Goal: Check status: Check status

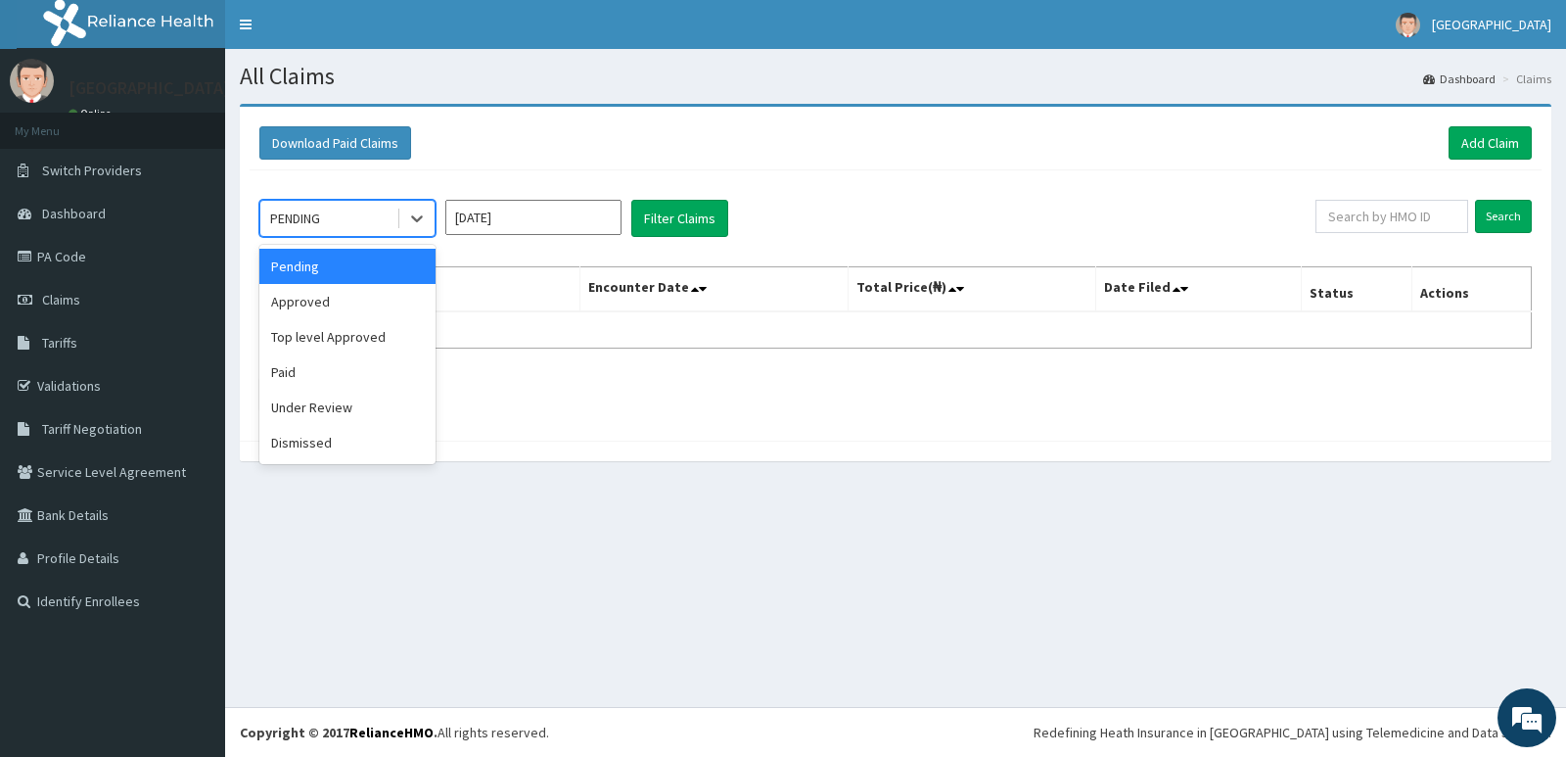
click at [348, 220] on div "PENDING" at bounding box center [328, 218] width 136 height 31
drag, startPoint x: 387, startPoint y: 299, endPoint x: 480, endPoint y: 272, distance: 96.9
click at [397, 297] on div "Approved" at bounding box center [347, 301] width 176 height 35
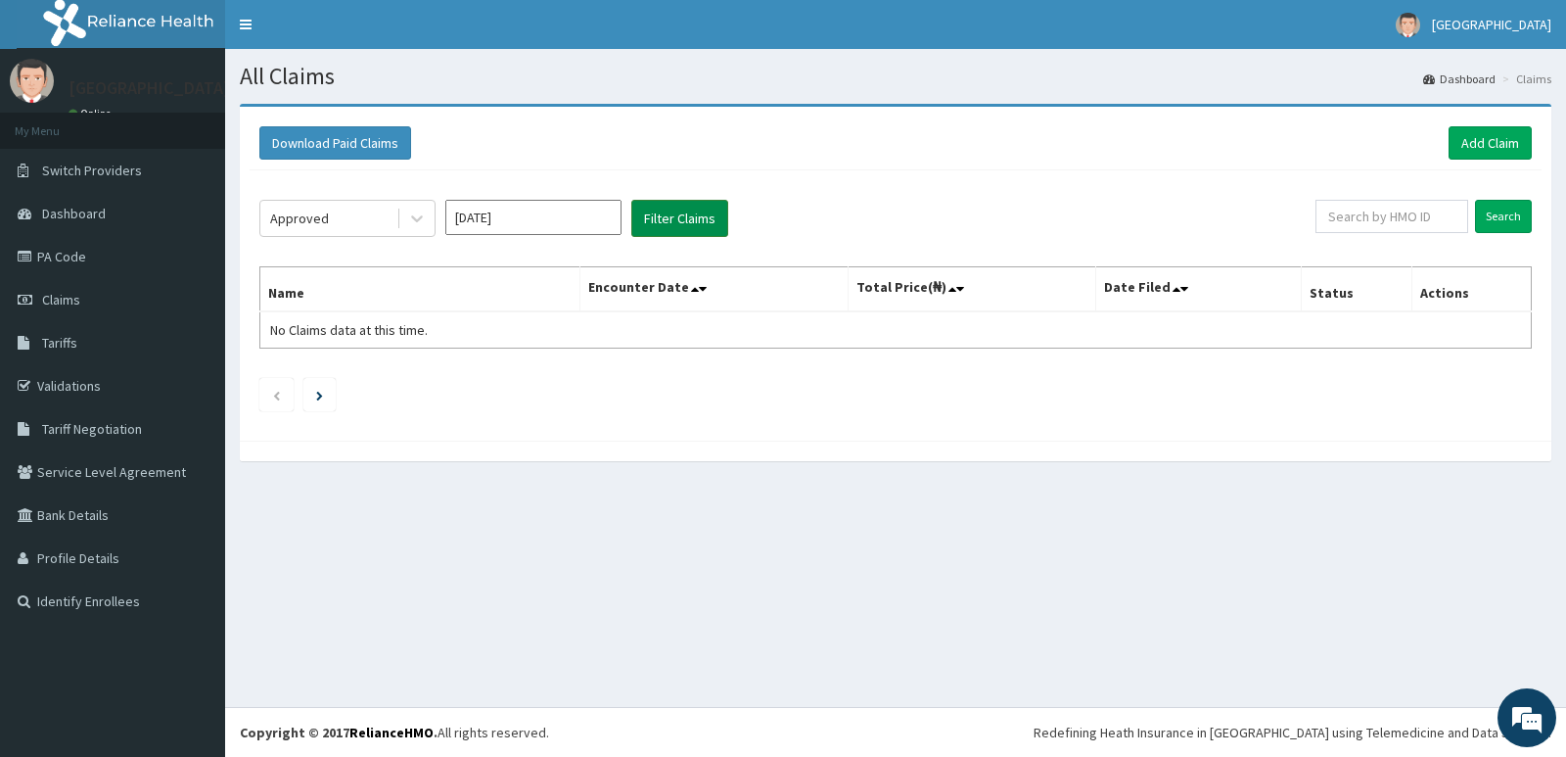
click at [666, 214] on button "Filter Claims" at bounding box center [679, 218] width 97 height 37
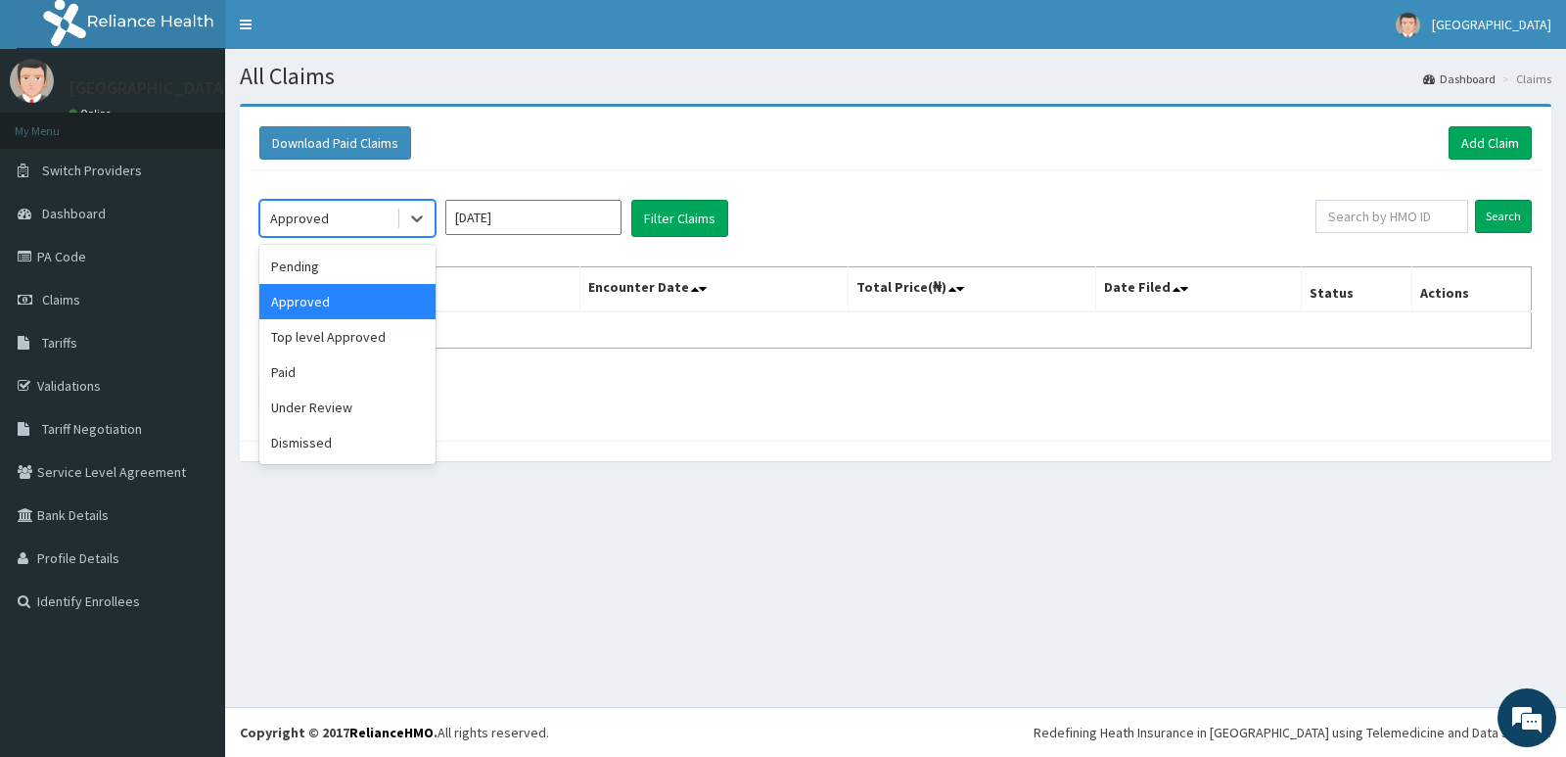
click at [376, 215] on div "Approved" at bounding box center [328, 218] width 136 height 31
click at [365, 346] on div "Top level Approved" at bounding box center [347, 336] width 176 height 35
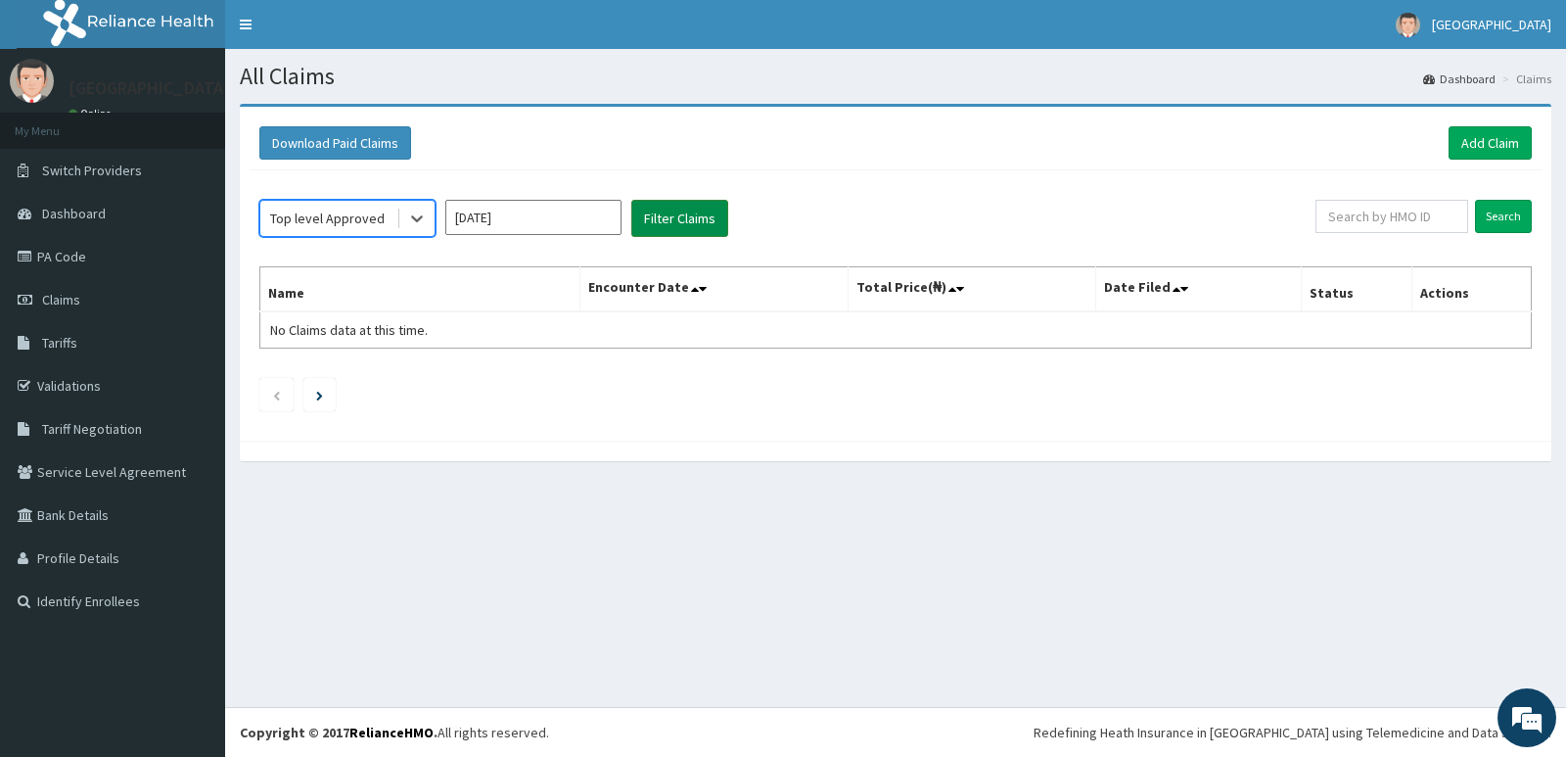
click at [674, 208] on button "Filter Claims" at bounding box center [679, 218] width 97 height 37
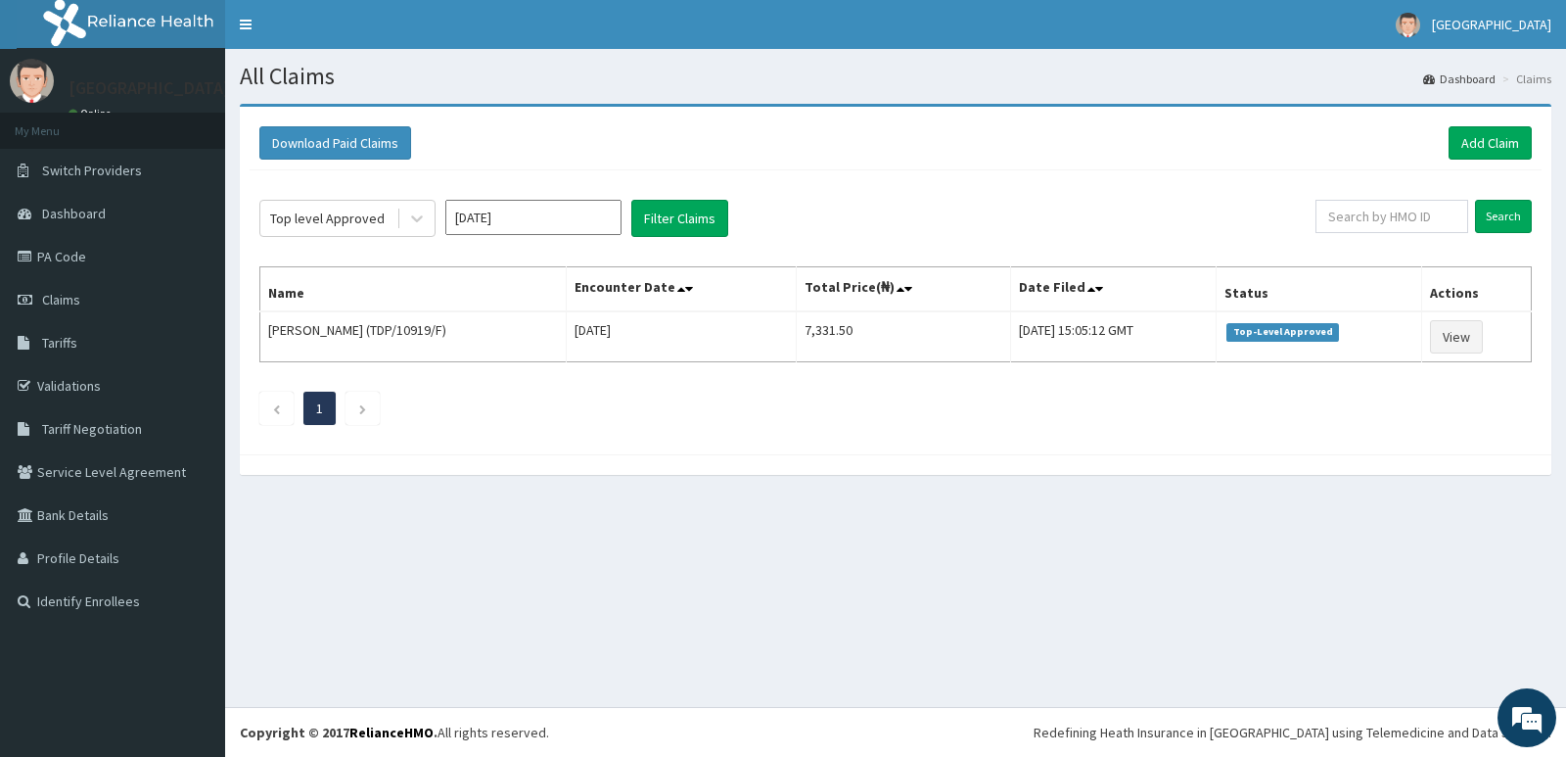
click at [383, 246] on div "Top level Approved Oct 2025 Filter Claims Search Name Encounter Date Total Pric…" at bounding box center [896, 307] width 1292 height 274
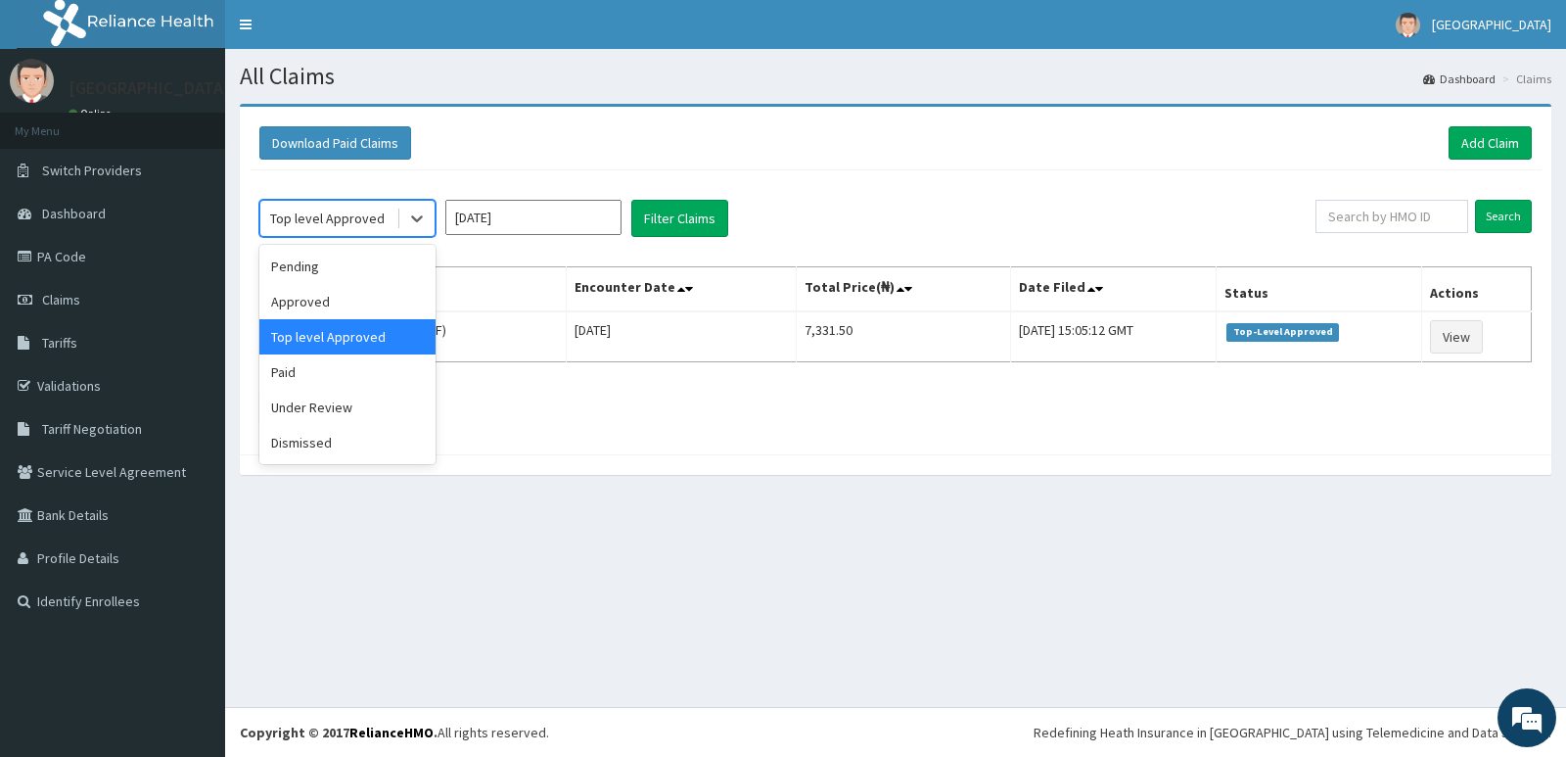
click at [391, 229] on div "Top level Approved" at bounding box center [328, 218] width 136 height 31
click at [345, 364] on div "Paid" at bounding box center [347, 371] width 176 height 35
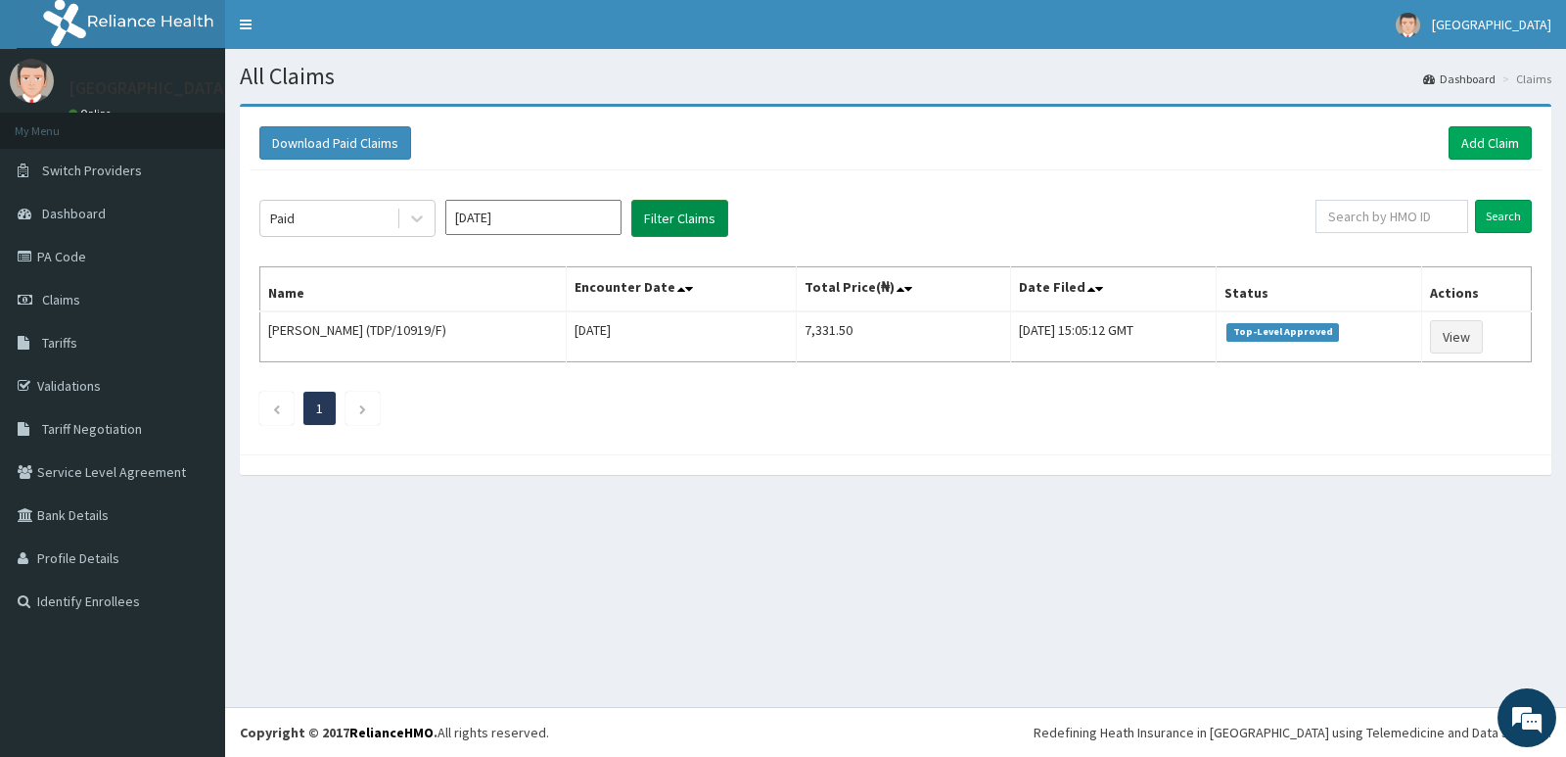
click at [662, 217] on button "Filter Claims" at bounding box center [679, 218] width 97 height 37
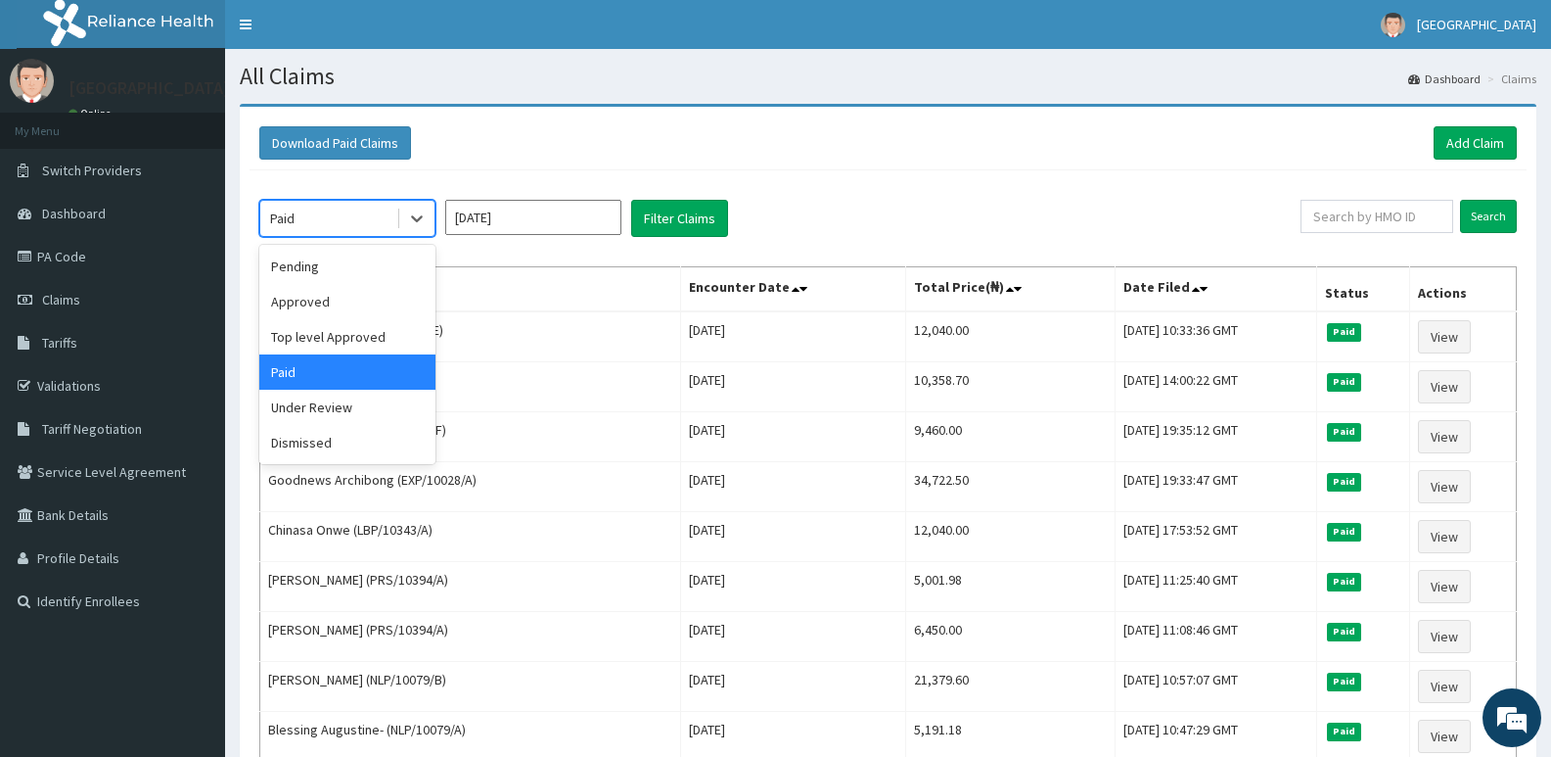
click at [328, 210] on div "Paid" at bounding box center [328, 218] width 136 height 31
click at [587, 255] on div "option Paid, selected. option Paid selected, 4 of 6. 6 results available. Use U…" at bounding box center [888, 656] width 1277 height 973
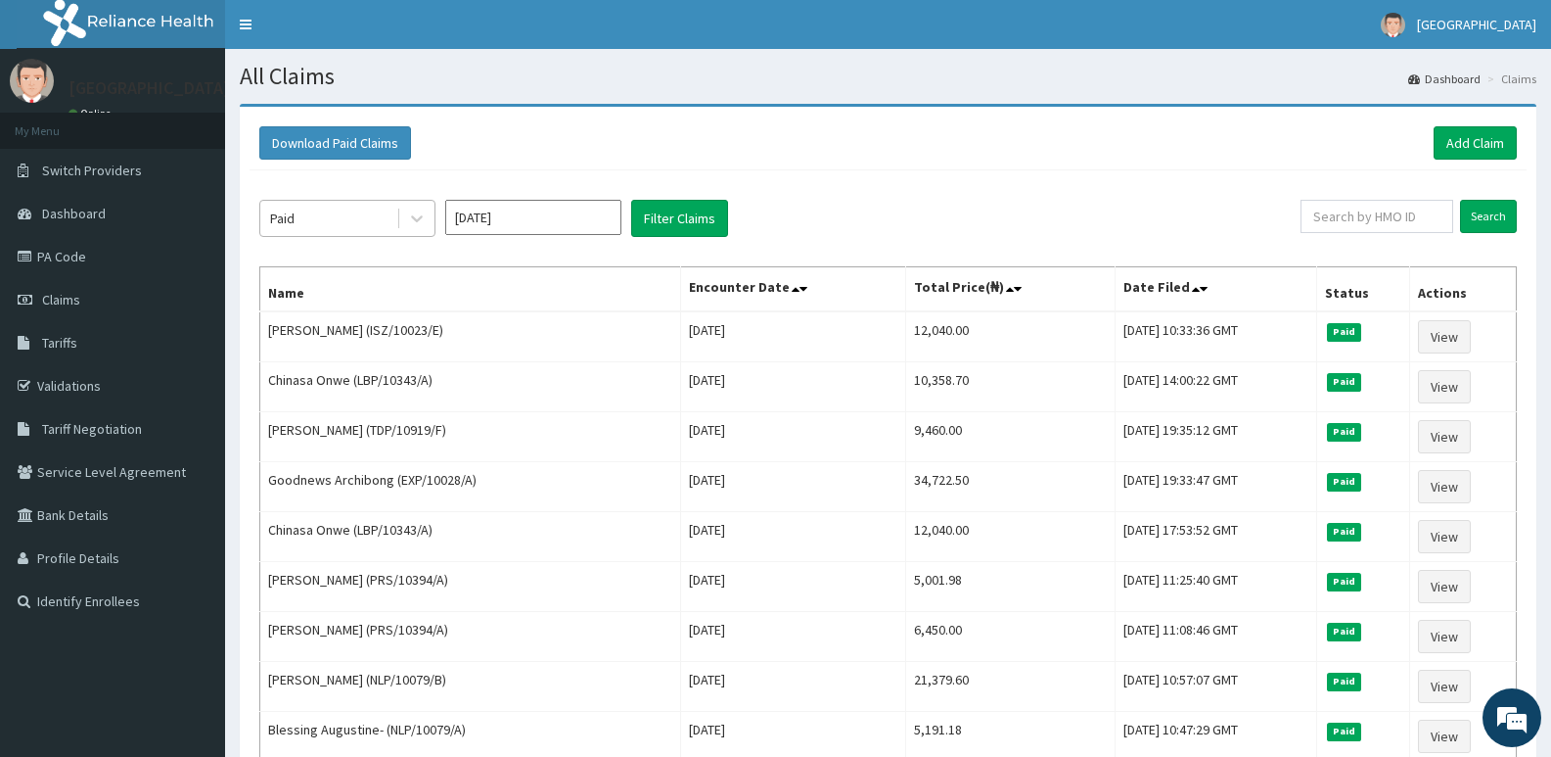
click at [312, 226] on div "Paid" at bounding box center [328, 218] width 136 height 31
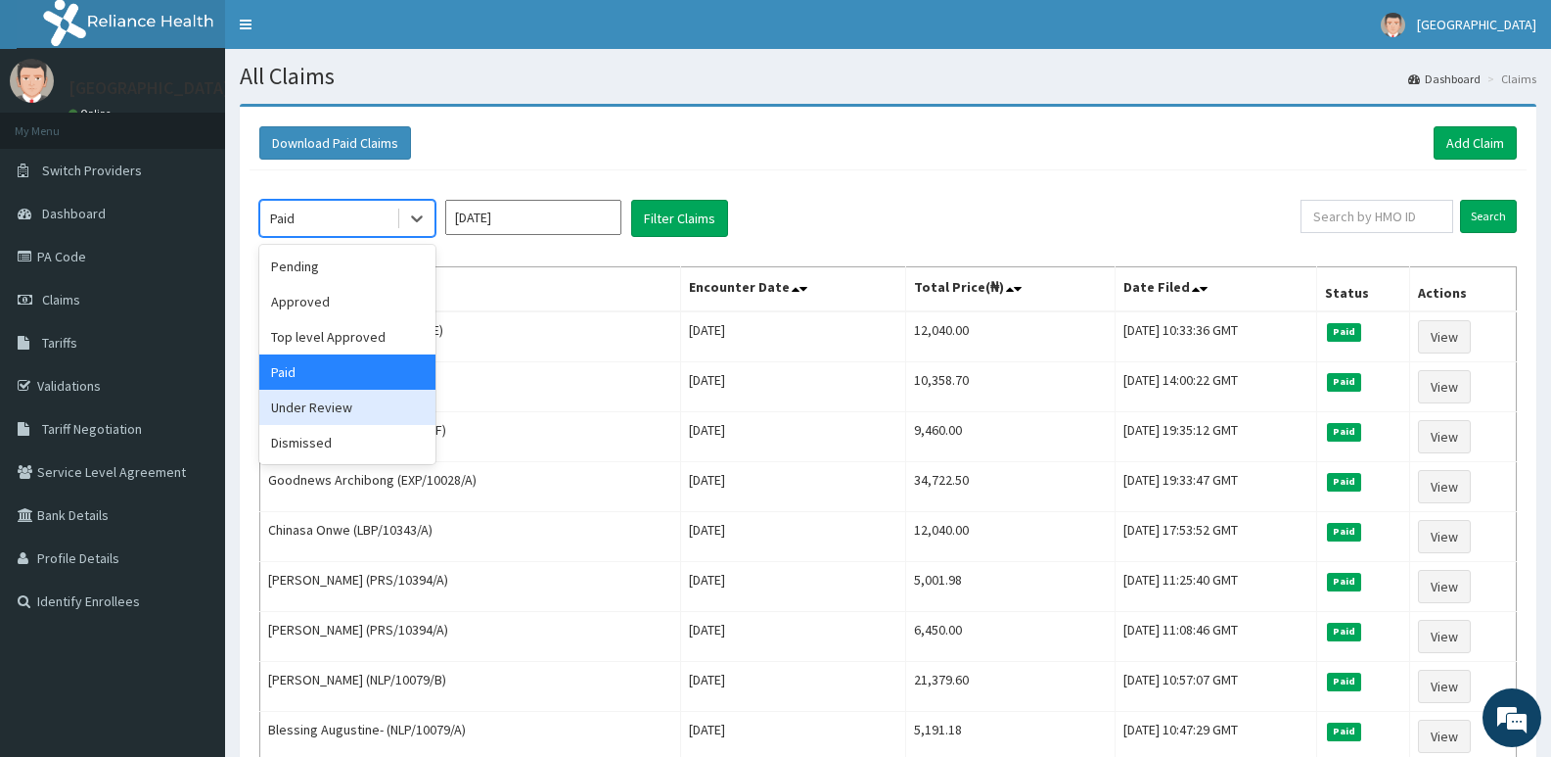
click at [353, 408] on div "Under Review" at bounding box center [347, 407] width 176 height 35
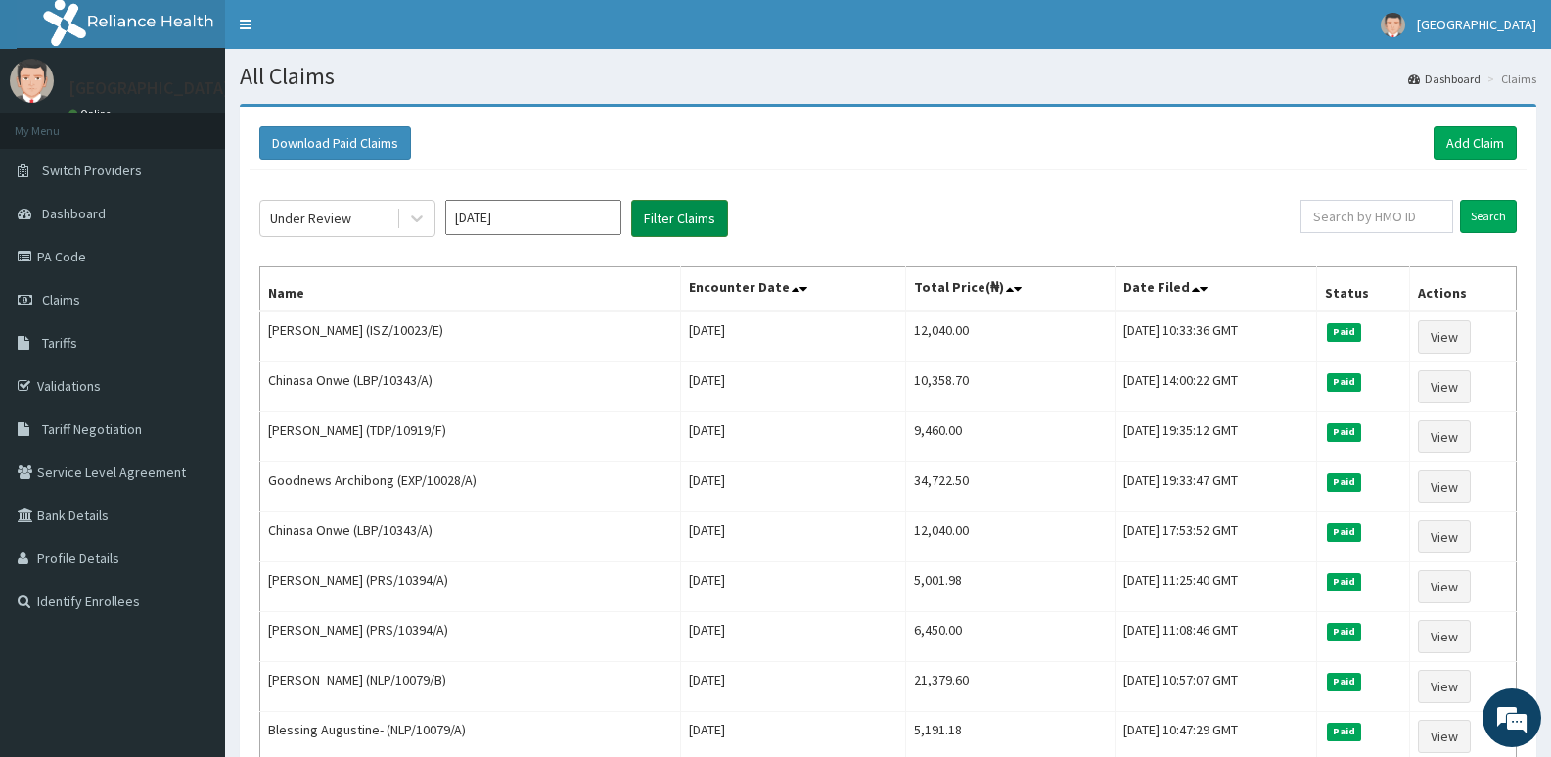
click at [669, 211] on button "Filter Claims" at bounding box center [679, 218] width 97 height 37
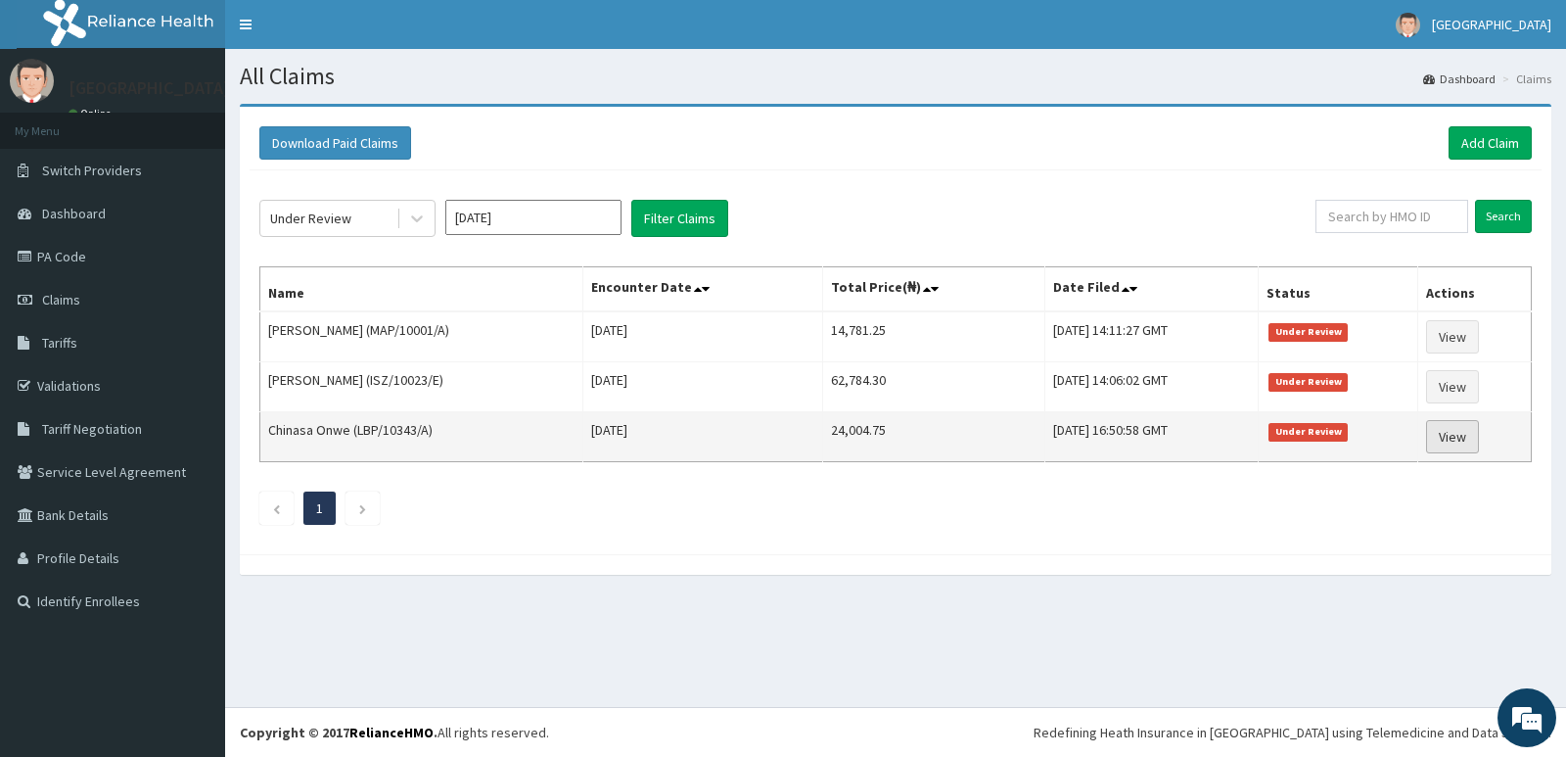
click at [1464, 436] on link "View" at bounding box center [1452, 436] width 53 height 33
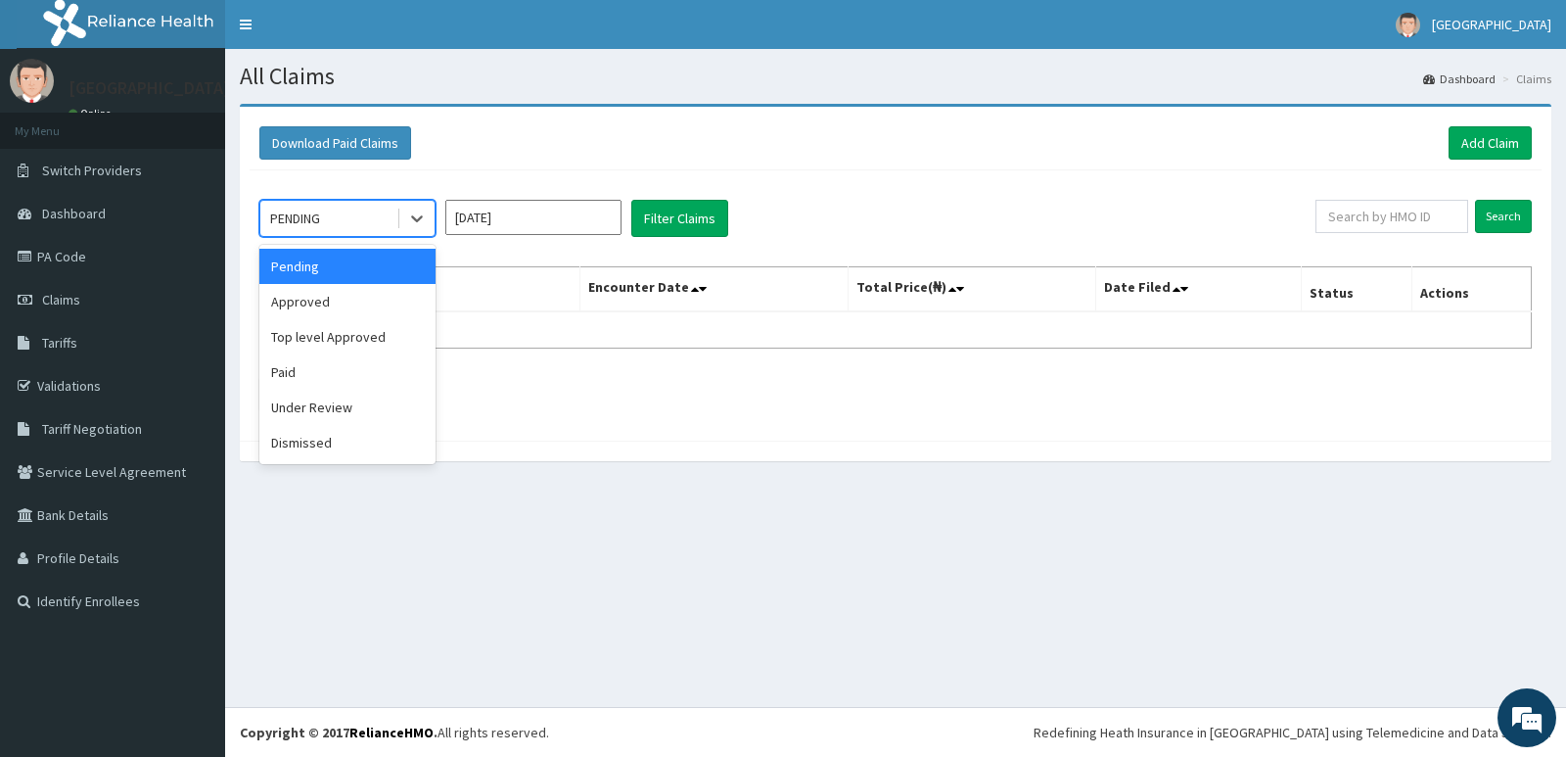
click at [288, 204] on div "PENDING" at bounding box center [328, 218] width 136 height 31
click at [393, 400] on div "Under Review" at bounding box center [347, 407] width 176 height 35
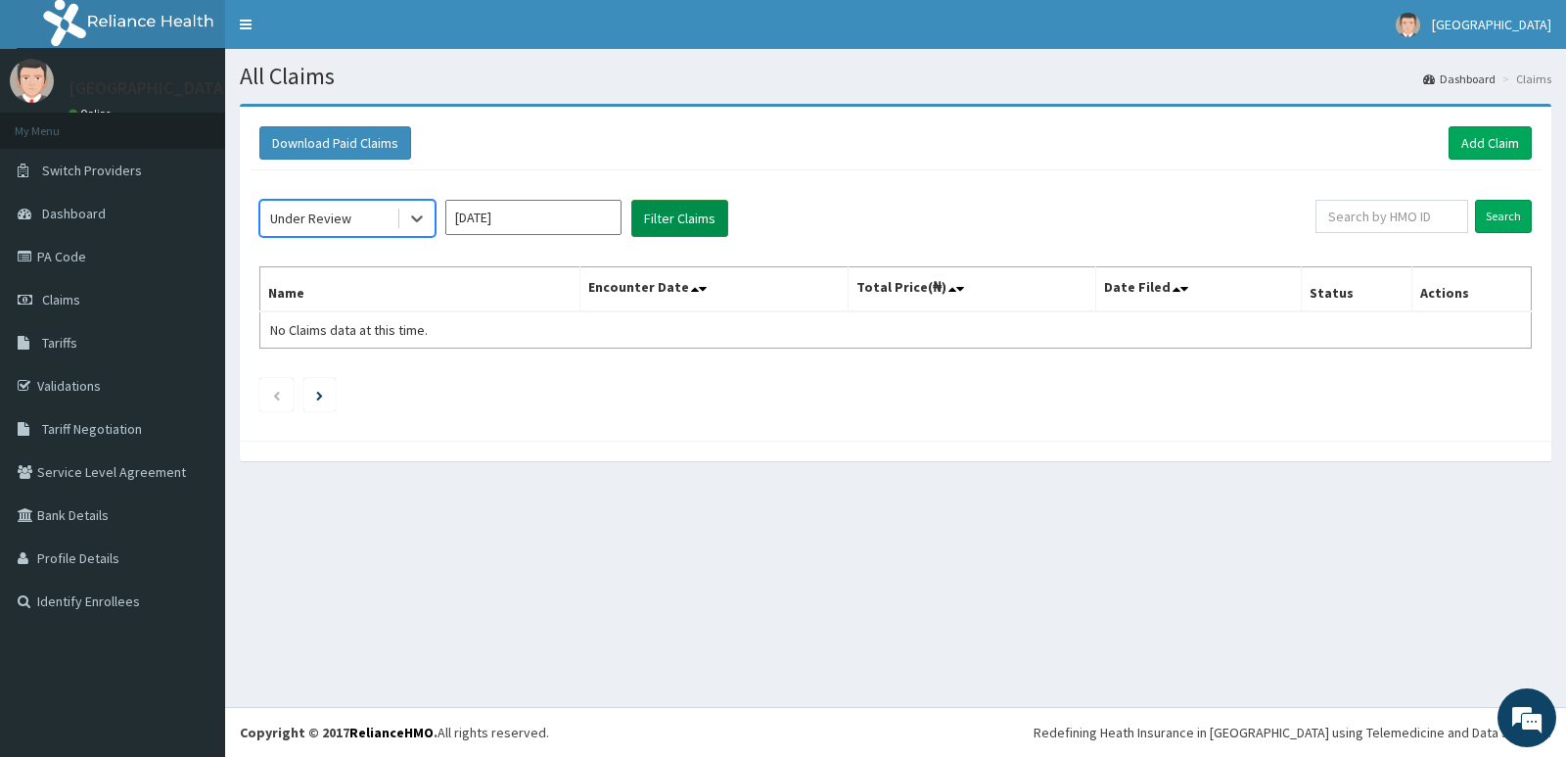
click at [697, 222] on button "Filter Claims" at bounding box center [679, 218] width 97 height 37
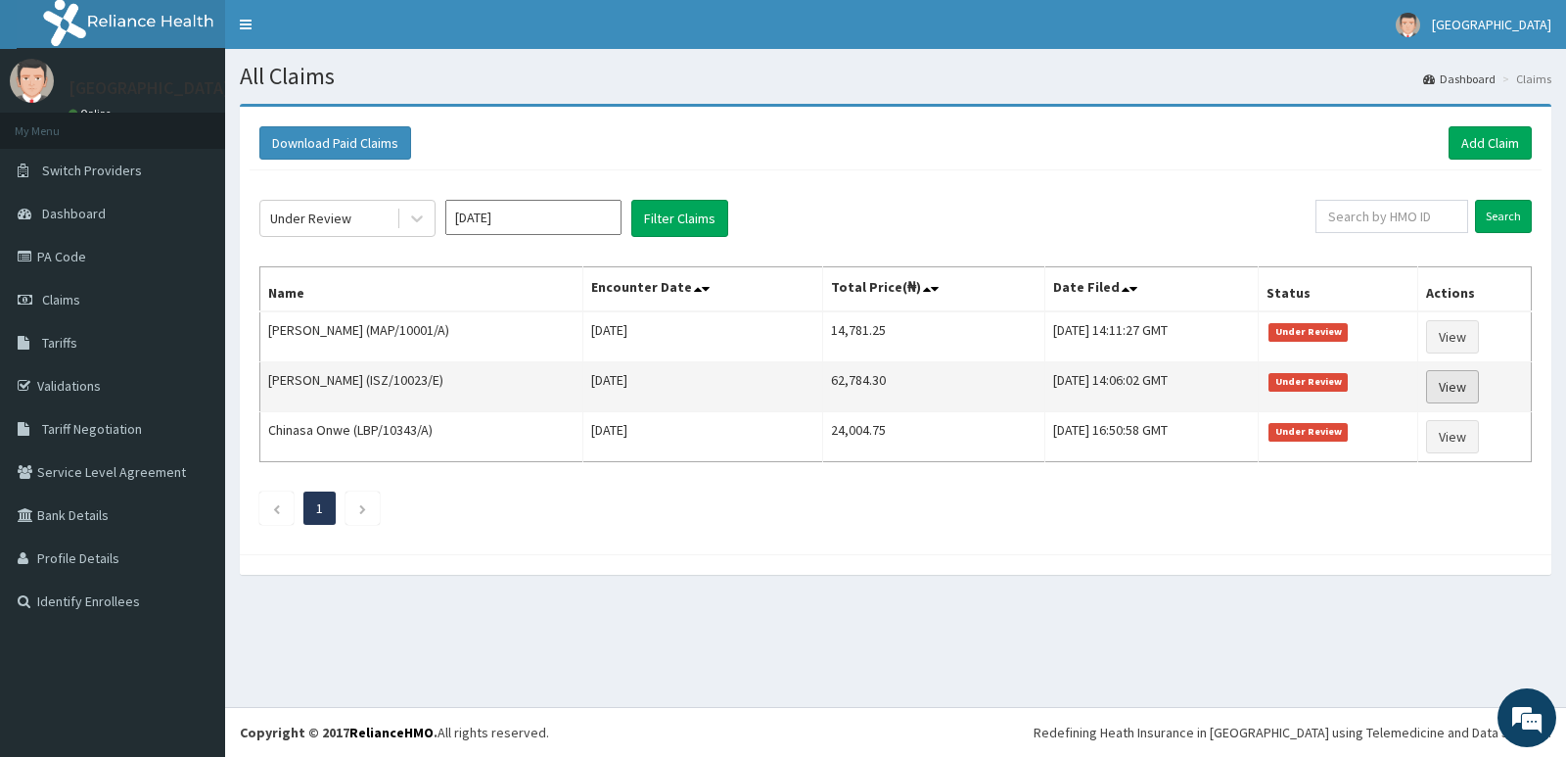
click at [1457, 392] on link "View" at bounding box center [1452, 386] width 53 height 33
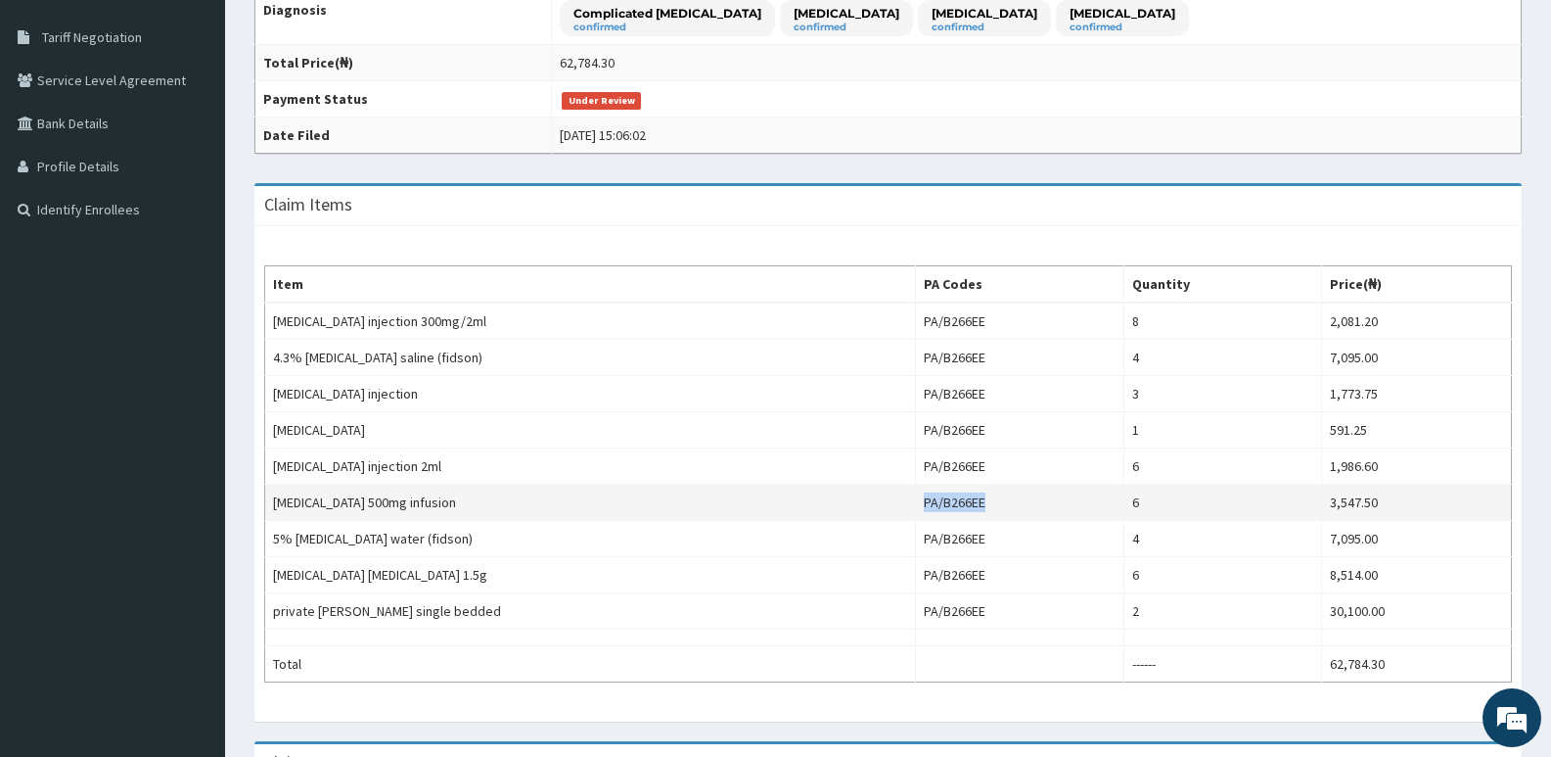
drag, startPoint x: 880, startPoint y: 505, endPoint x: 950, endPoint y: 507, distance: 70.5
click at [957, 509] on td "PA/B266EE" at bounding box center [1019, 502] width 208 height 36
copy td "PA/B266EE"
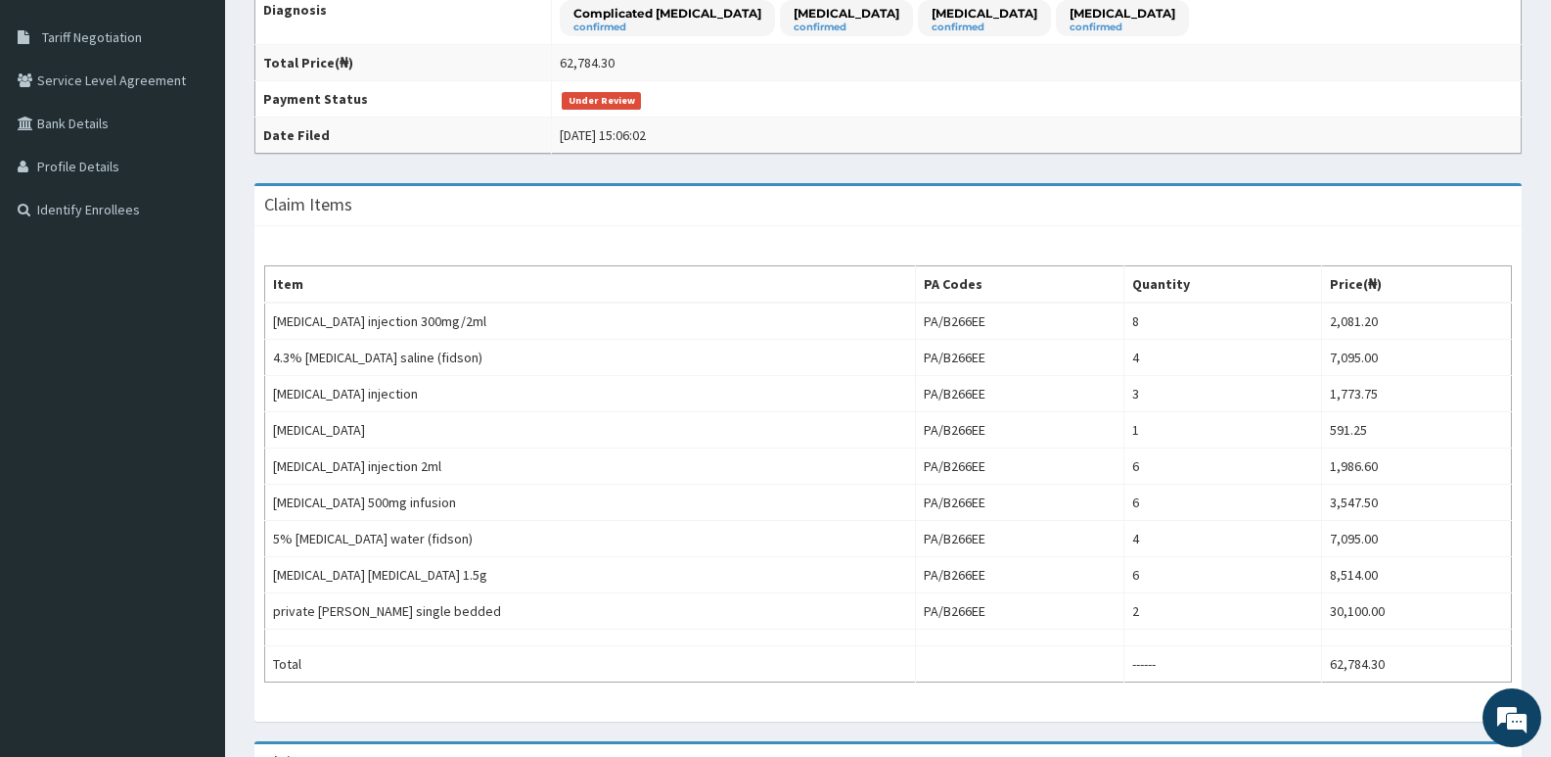
click at [1013, 212] on div "Claim Items" at bounding box center [887, 206] width 1267 height 40
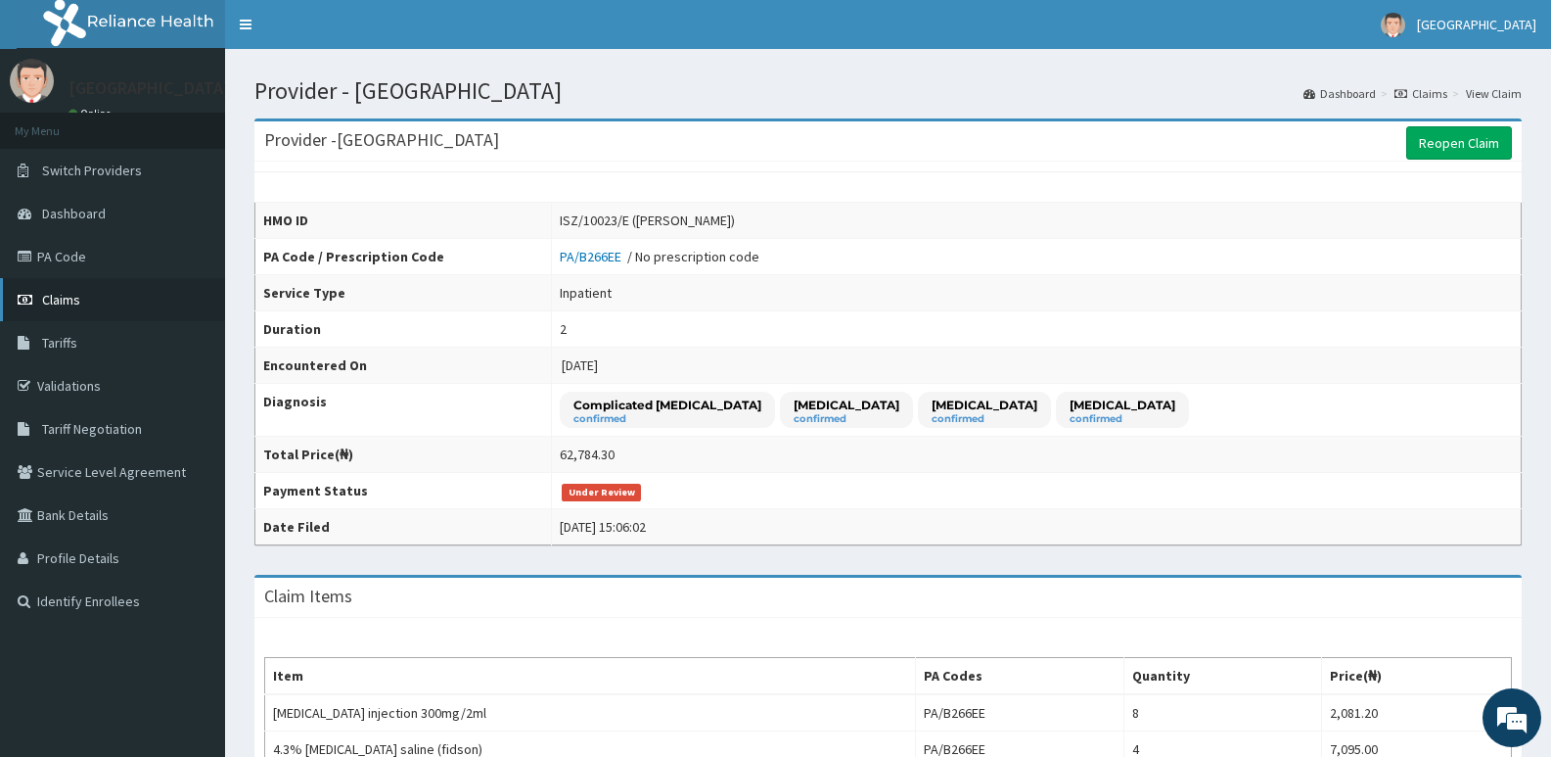
click at [54, 295] on span "Claims" at bounding box center [61, 300] width 38 height 18
